Goal: Information Seeking & Learning: Check status

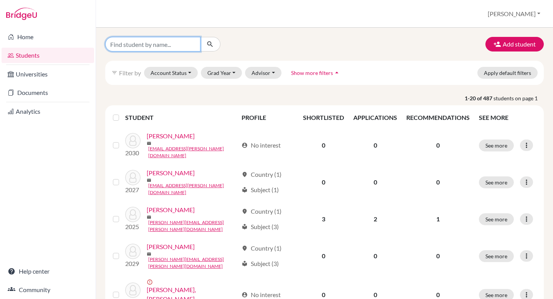
click at [144, 41] on input "Find student by name..." at bounding box center [152, 44] width 95 height 15
type input "tyler"
click button "submit" at bounding box center [210, 44] width 20 height 15
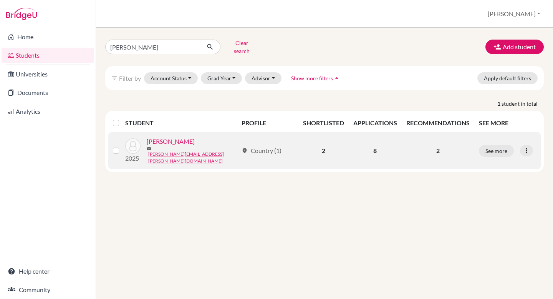
click at [165, 140] on link "Fung, Tyler" at bounding box center [171, 141] width 48 height 9
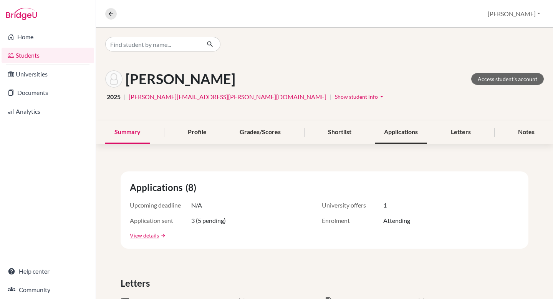
click at [409, 129] on div "Applications" at bounding box center [400, 132] width 52 height 23
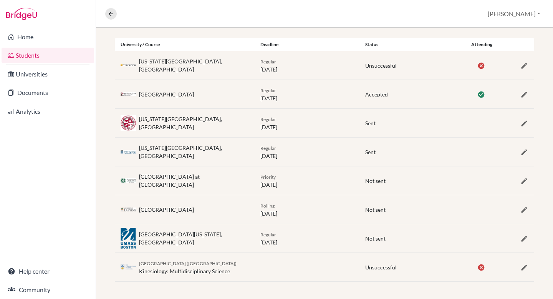
scroll to position [157, 0]
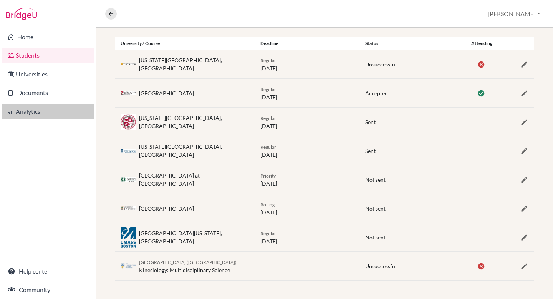
click at [36, 114] on link "Analytics" at bounding box center [48, 111] width 92 height 15
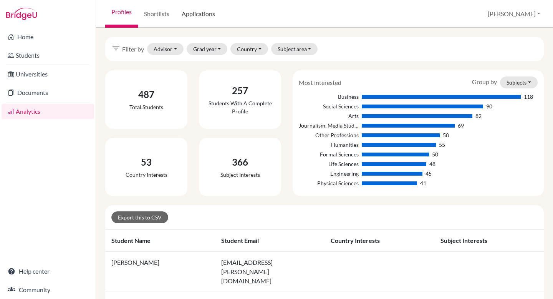
click at [196, 13] on link "Applications" at bounding box center [198, 14] width 46 height 28
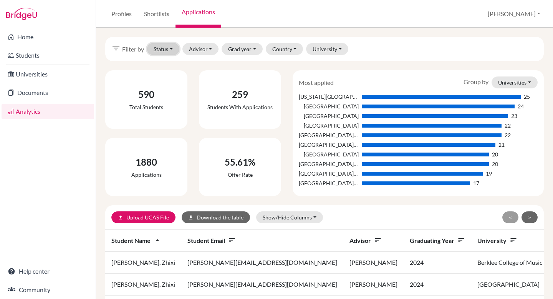
click at [169, 49] on button "Status" at bounding box center [163, 49] width 32 height 12
click at [168, 65] on span "Not sent" at bounding box center [168, 65] width 23 height 9
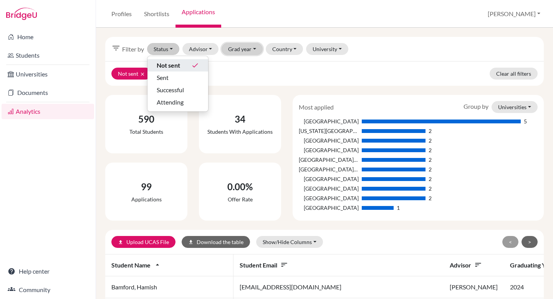
click at [240, 51] on button "Grad year" at bounding box center [241, 49] width 41 height 12
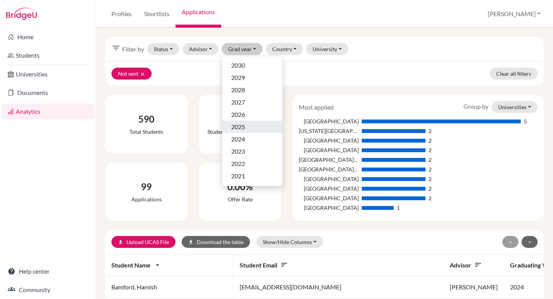
click at [245, 124] on span "2025" at bounding box center [238, 126] width 14 height 9
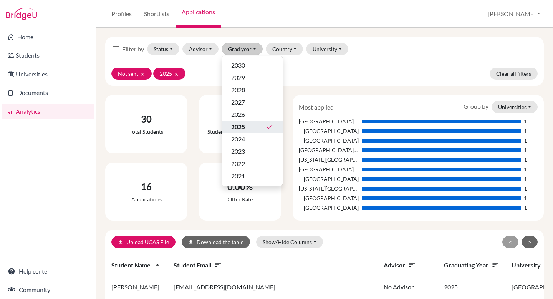
click at [353, 59] on div "filter_list Filter by Status Not sent done Sent Successful Attending Advisor Az…" at bounding box center [324, 49] width 438 height 24
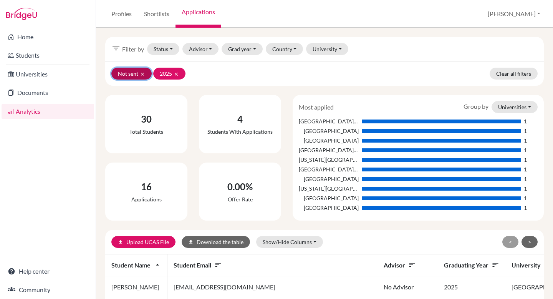
click at [140, 72] on icon "clear" at bounding box center [142, 73] width 5 height 5
